Goal: Transaction & Acquisition: Purchase product/service

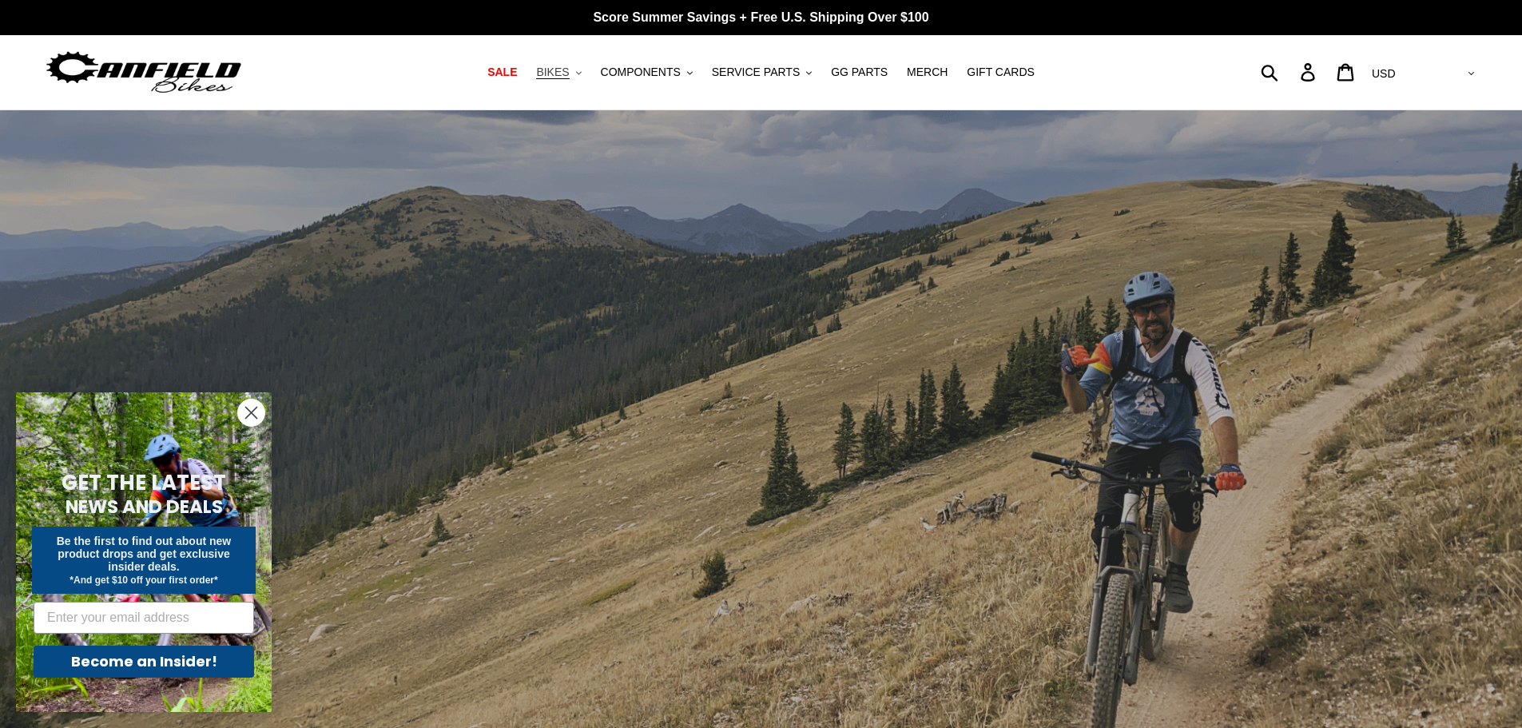
click at [589, 74] on button "BIKES .cls-1{fill:#231f20}" at bounding box center [558, 73] width 61 height 22
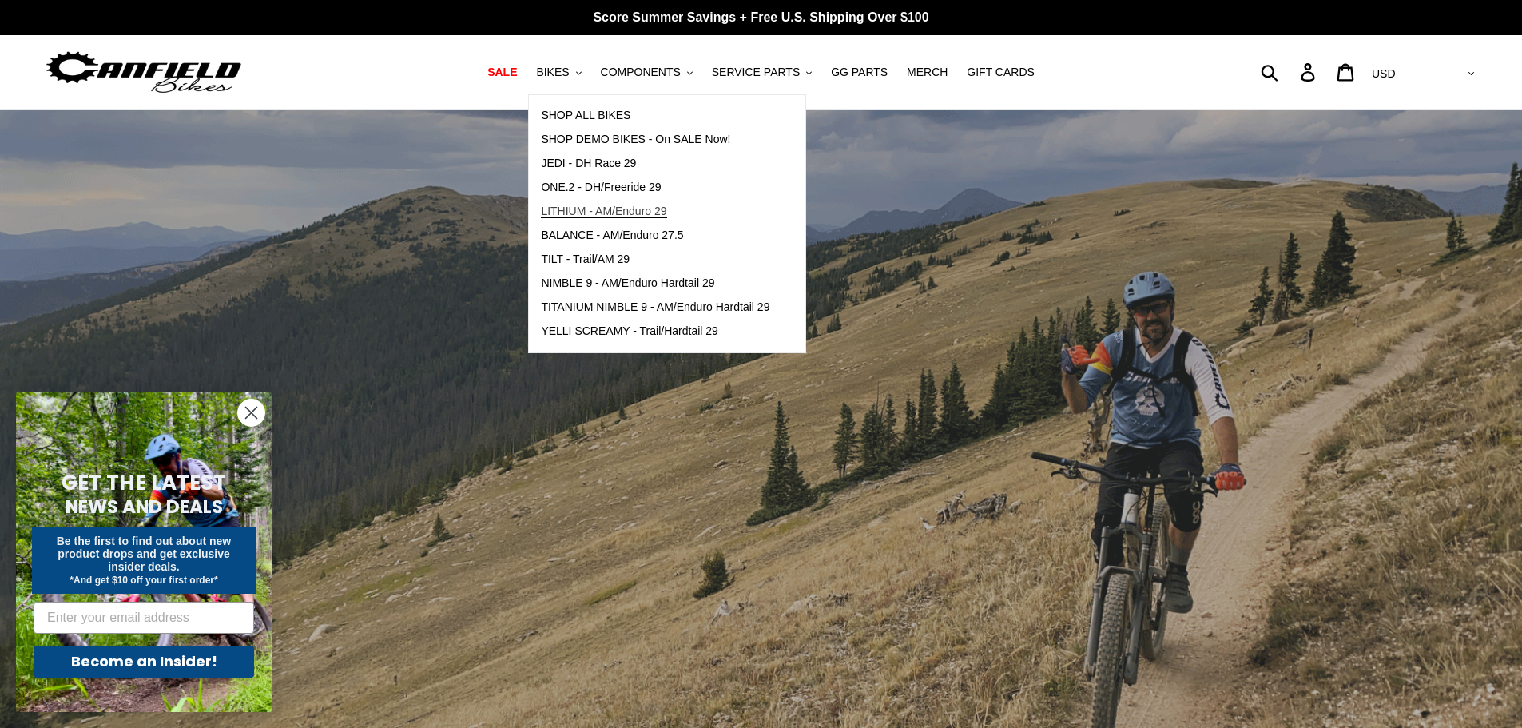
click at [628, 214] on span "LITHIUM - AM/Enduro 29" at bounding box center [603, 212] width 125 height 14
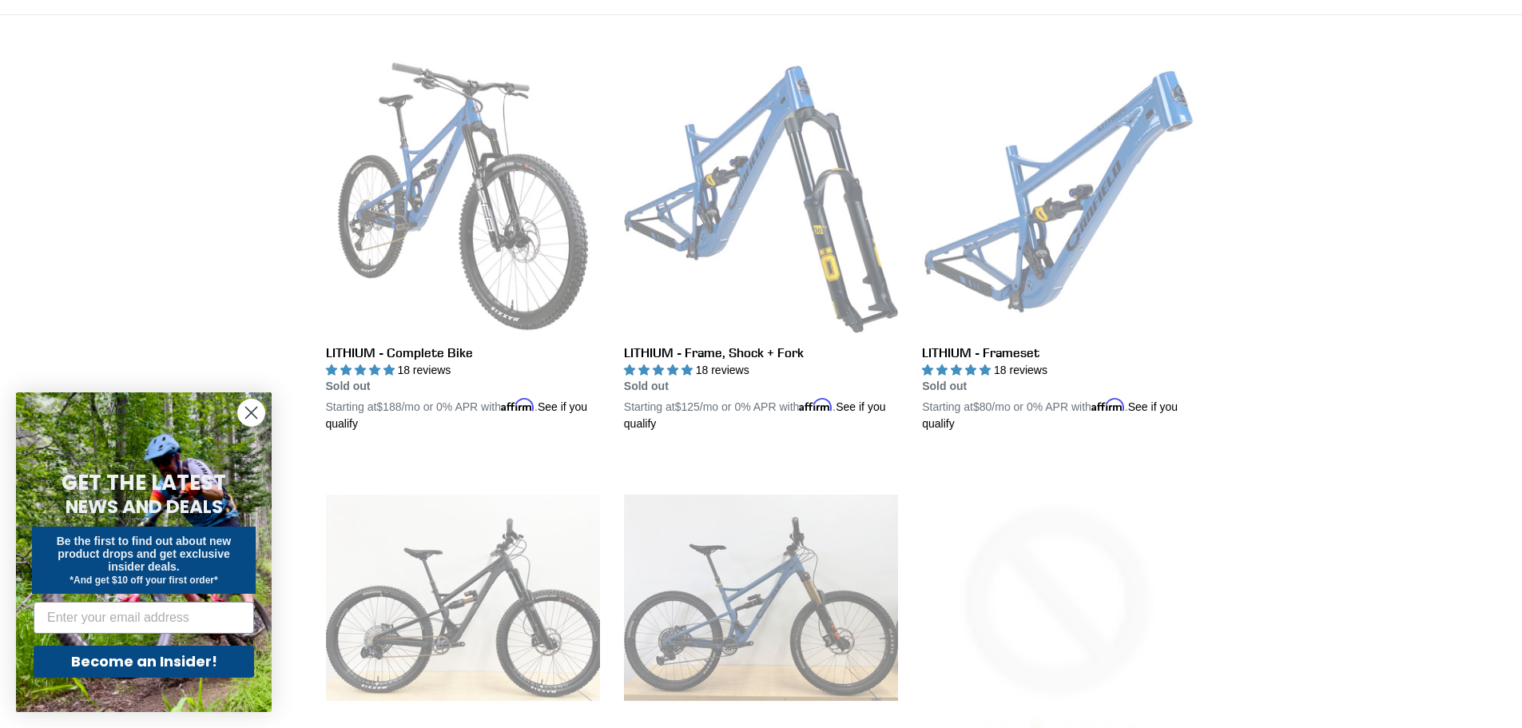
scroll to position [400, 0]
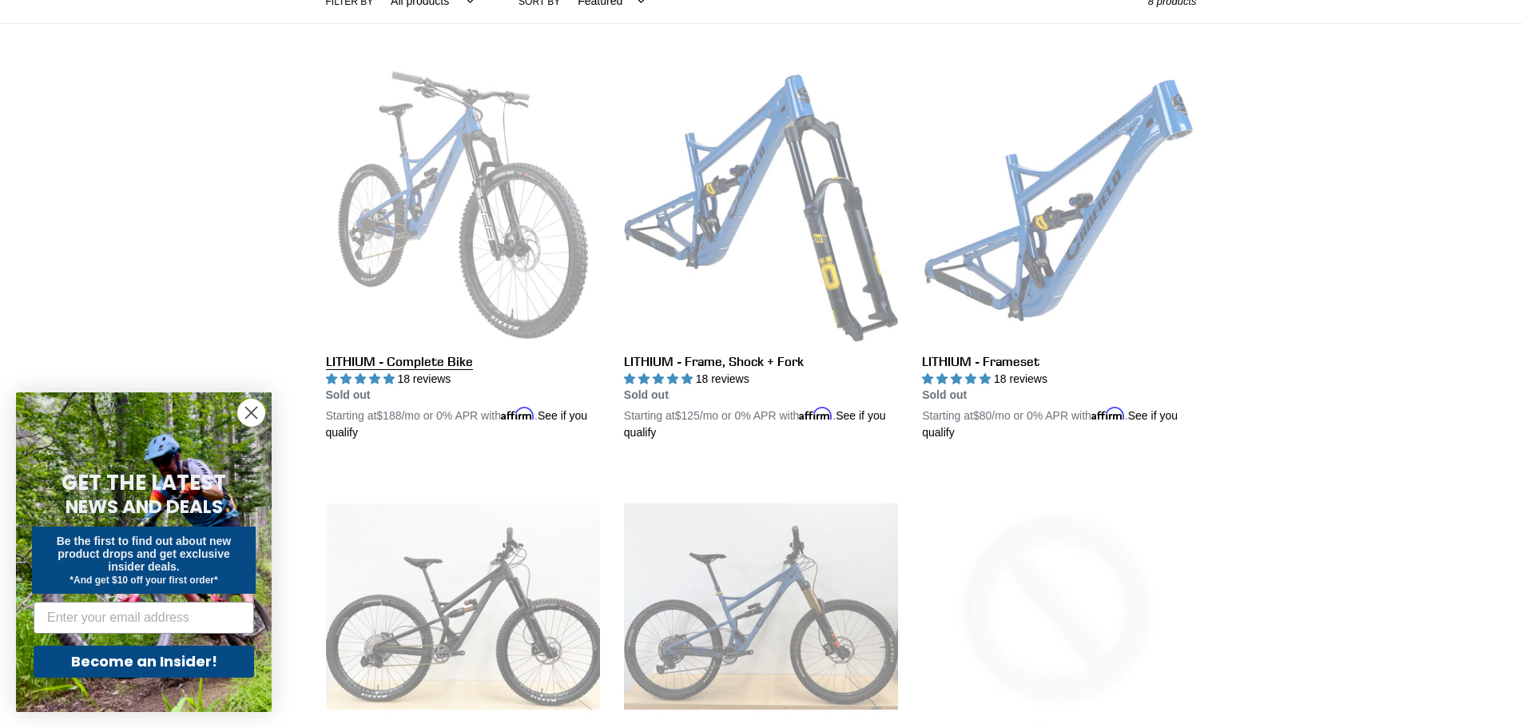
click at [478, 225] on link "LITHIUM - Complete Bike" at bounding box center [463, 255] width 274 height 374
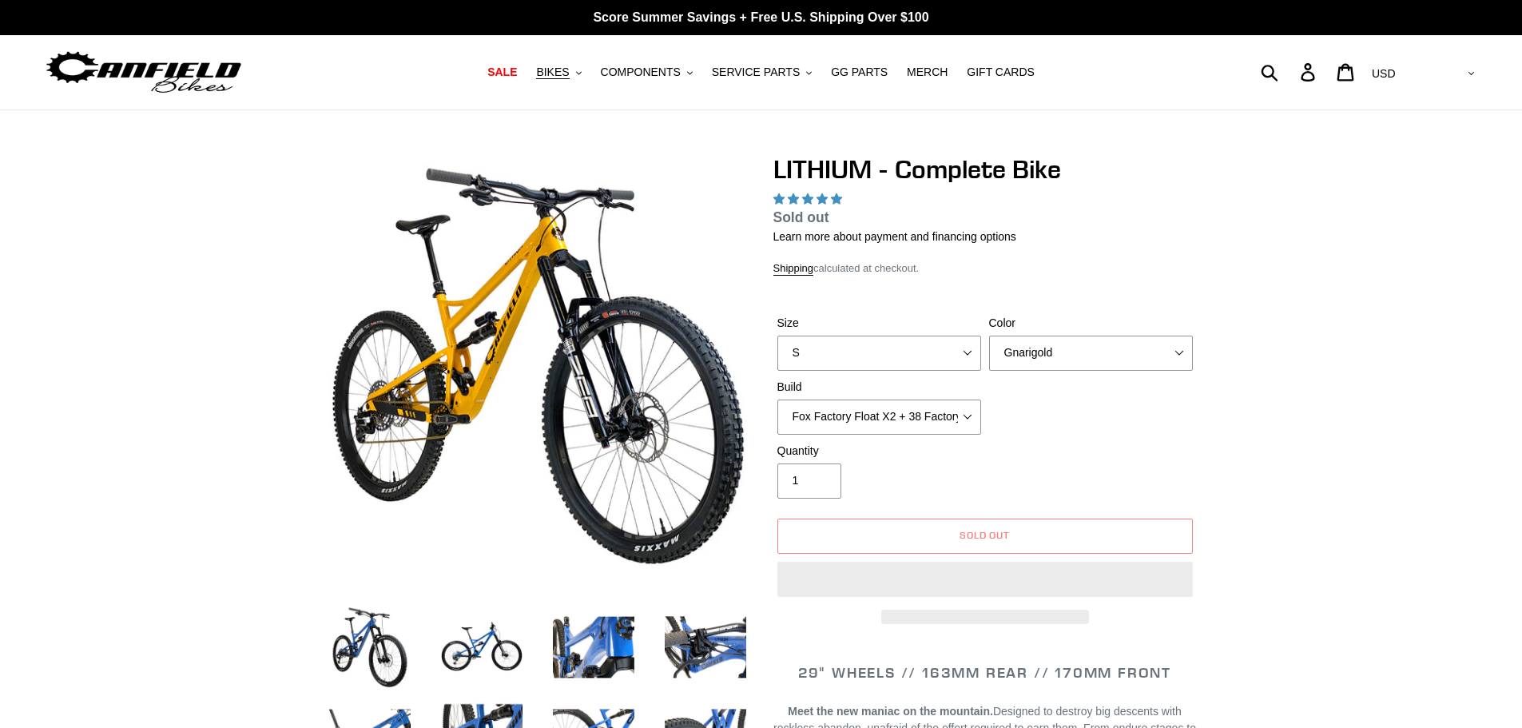
select select "highest-rating"
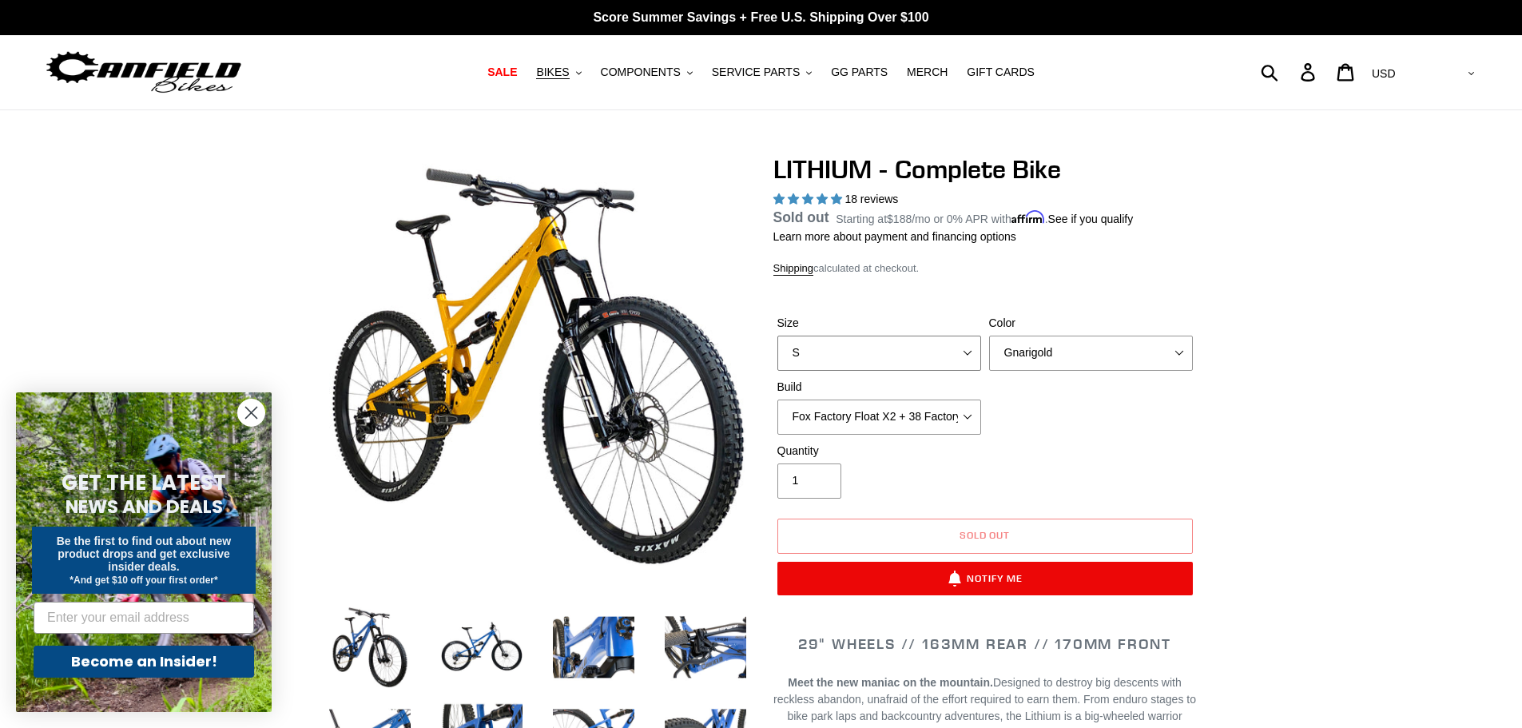
click at [969, 353] on select "S M L XL" at bounding box center [880, 353] width 204 height 35
select select "L"
click at [778, 354] on select "S M L XL" at bounding box center [880, 353] width 204 height 35
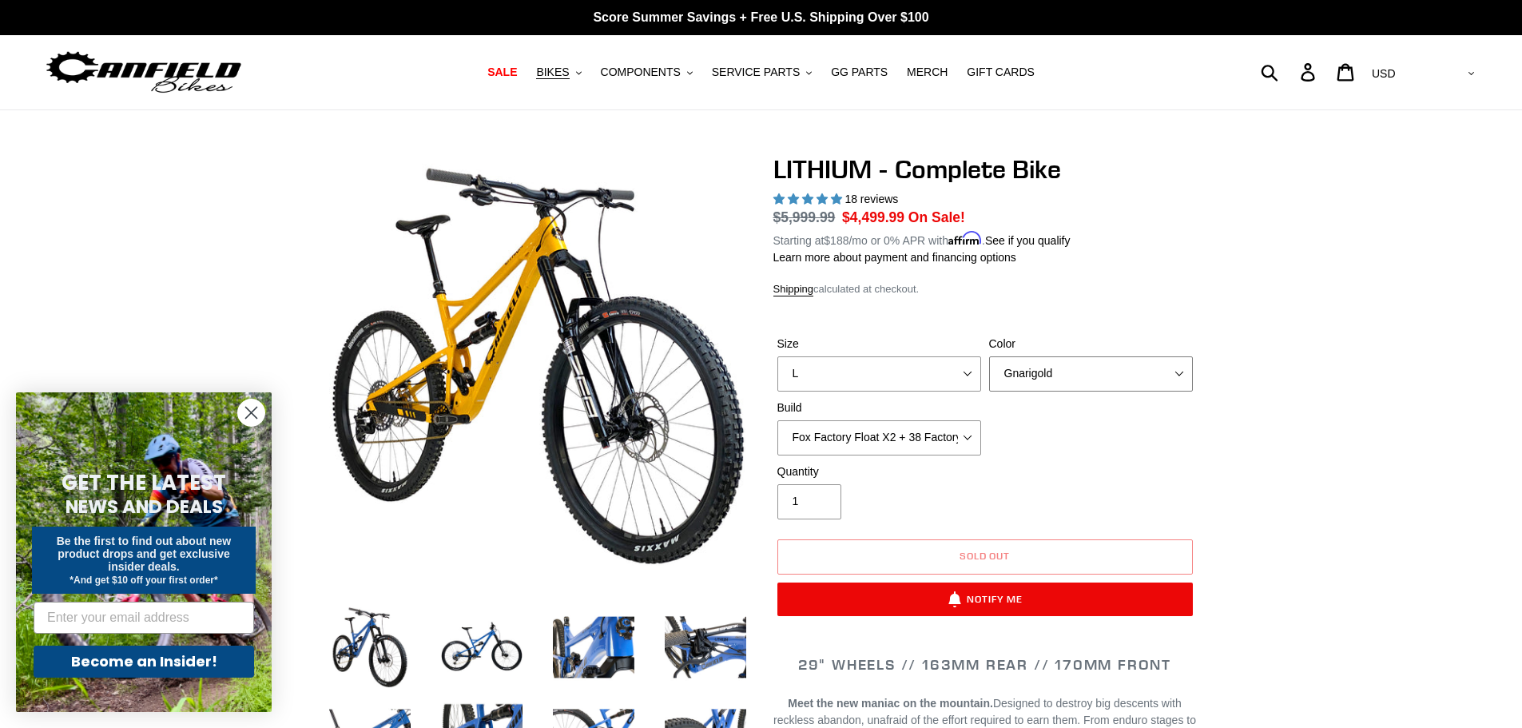
click at [1113, 375] on select "Gnarigold Blue Velvet Stealth Black" at bounding box center [1091, 373] width 204 height 35
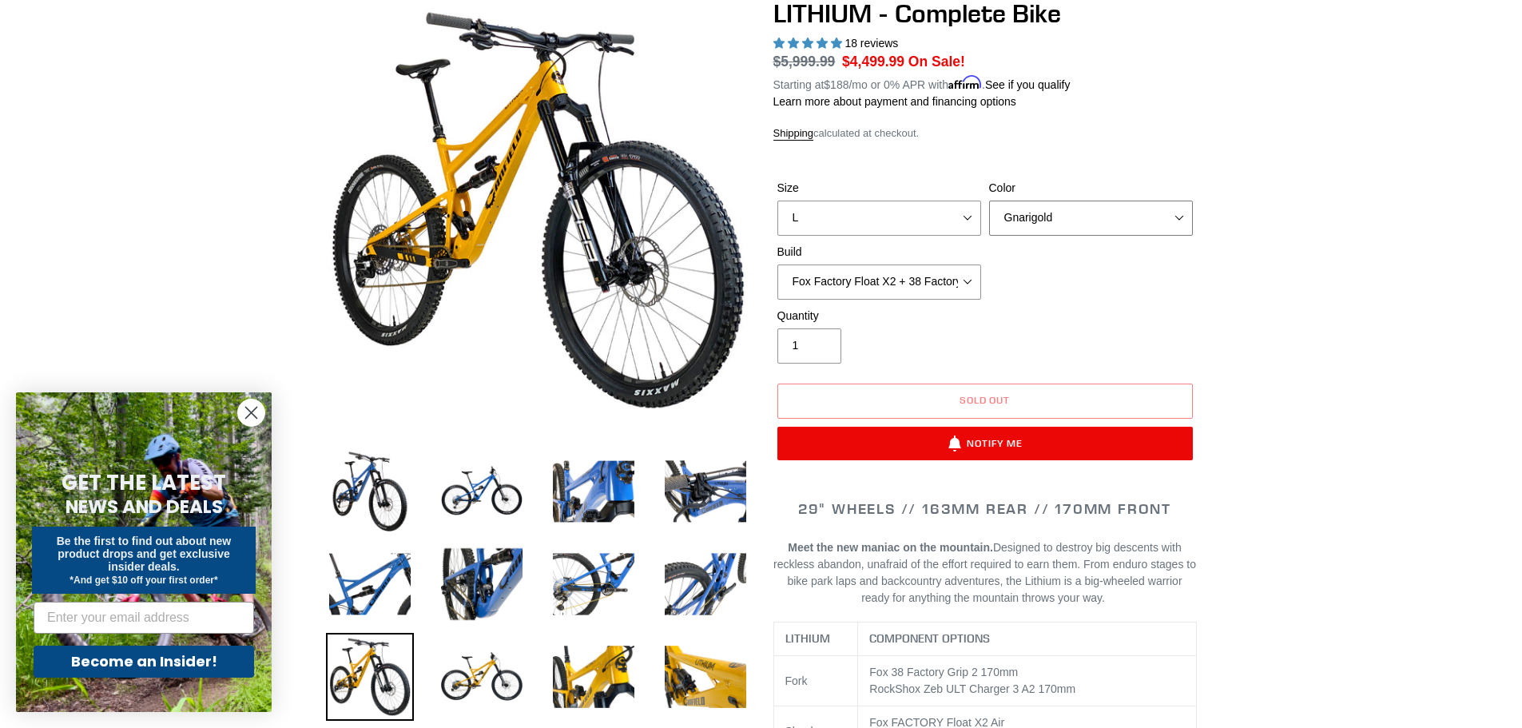
scroll to position [160, 0]
